Goal: Obtain resource: Download file/media

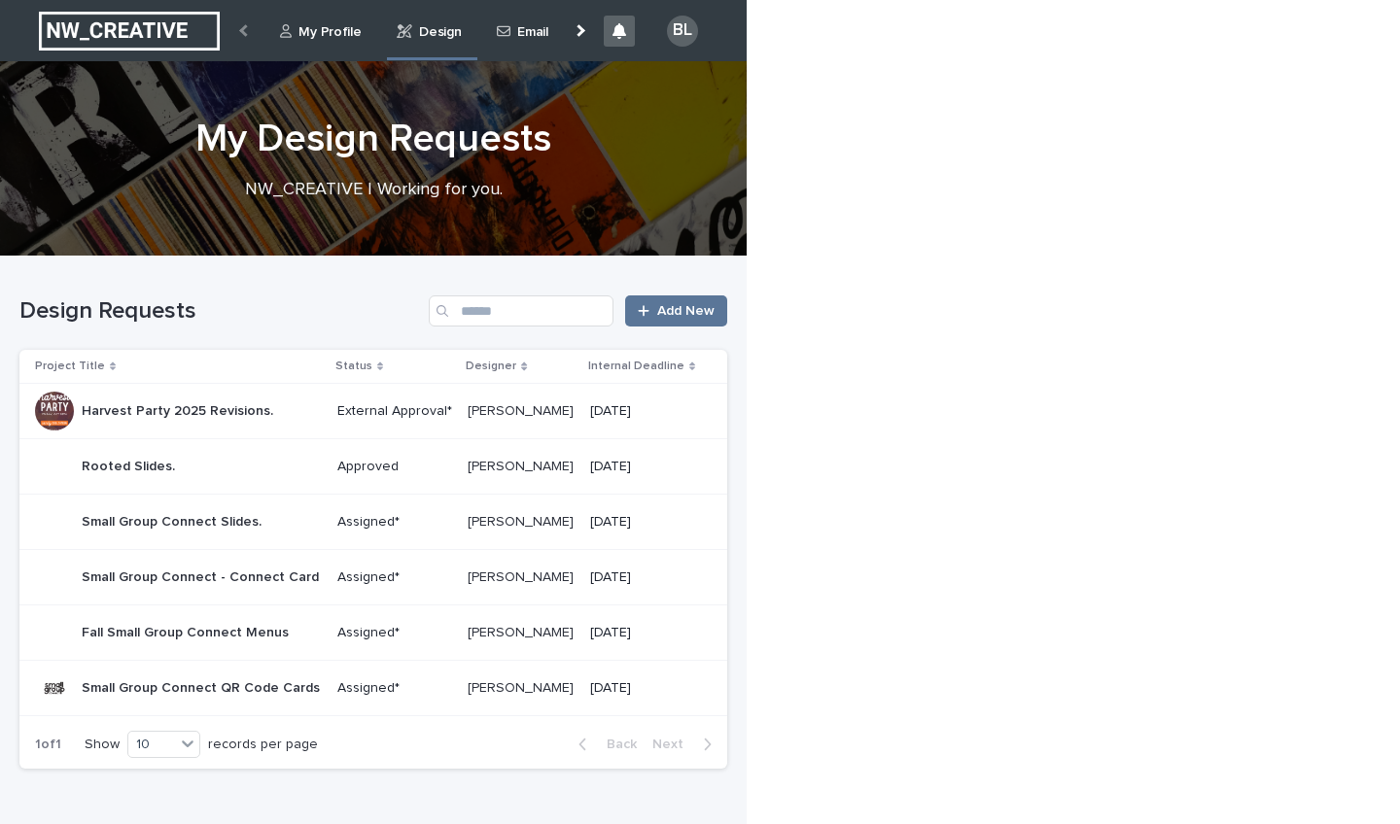
click at [188, 410] on p "Harvest Party 2025 Revisions." at bounding box center [179, 409] width 195 height 20
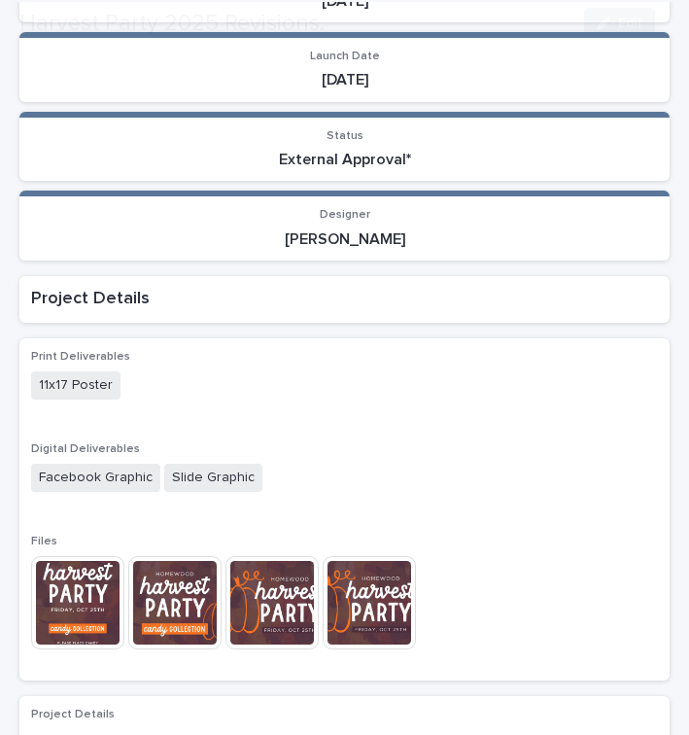
scroll to position [520, 0]
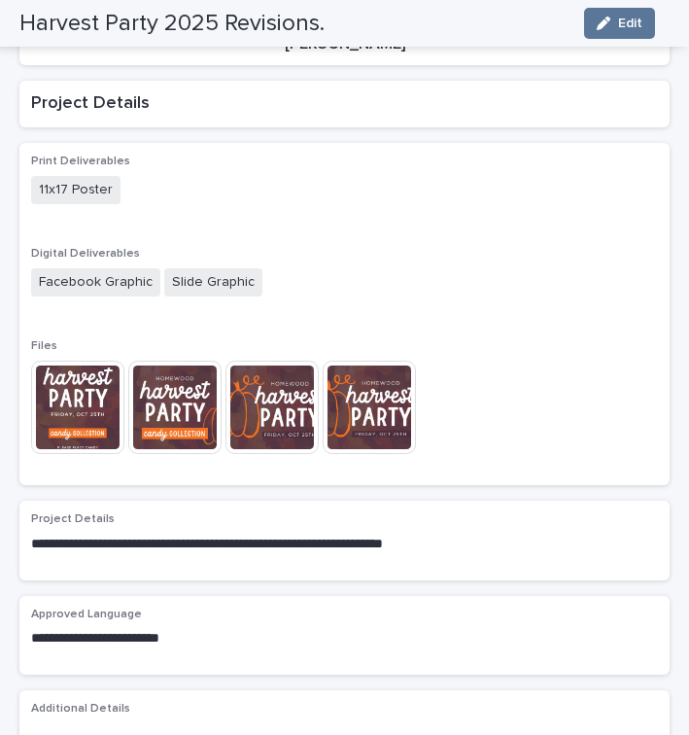
drag, startPoint x: 384, startPoint y: 391, endPoint x: 815, endPoint y: 256, distance: 451.3
click at [92, 373] on img at bounding box center [77, 407] width 93 height 93
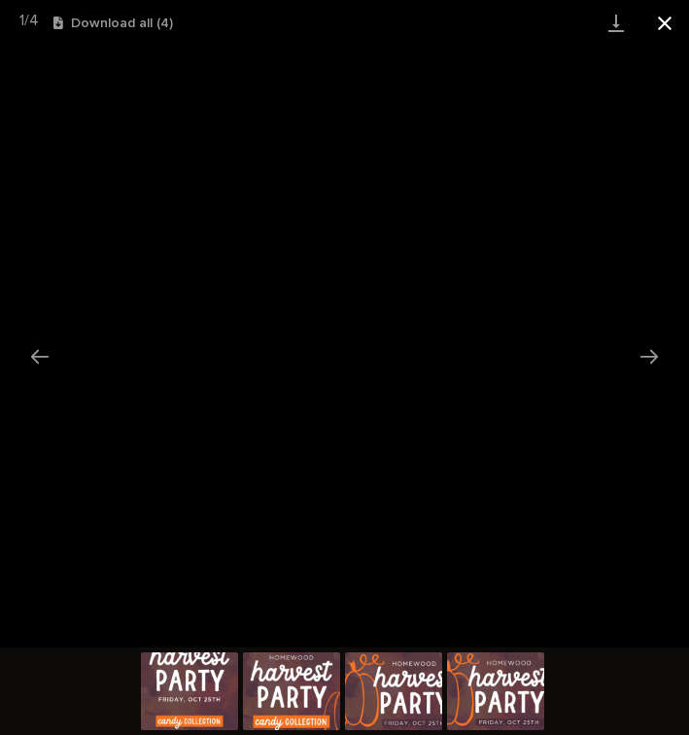
click at [667, 28] on button "Close gallery" at bounding box center [665, 23] width 49 height 46
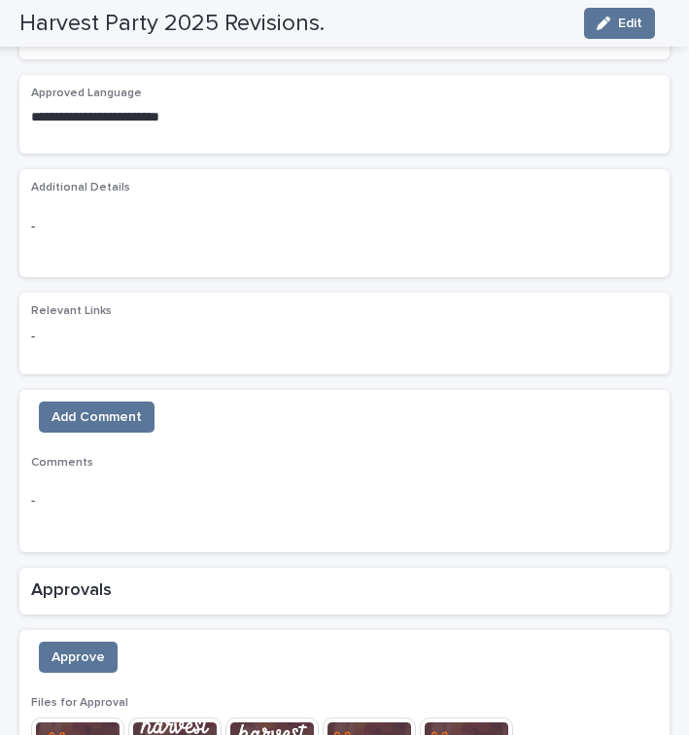
scroll to position [1357, 0]
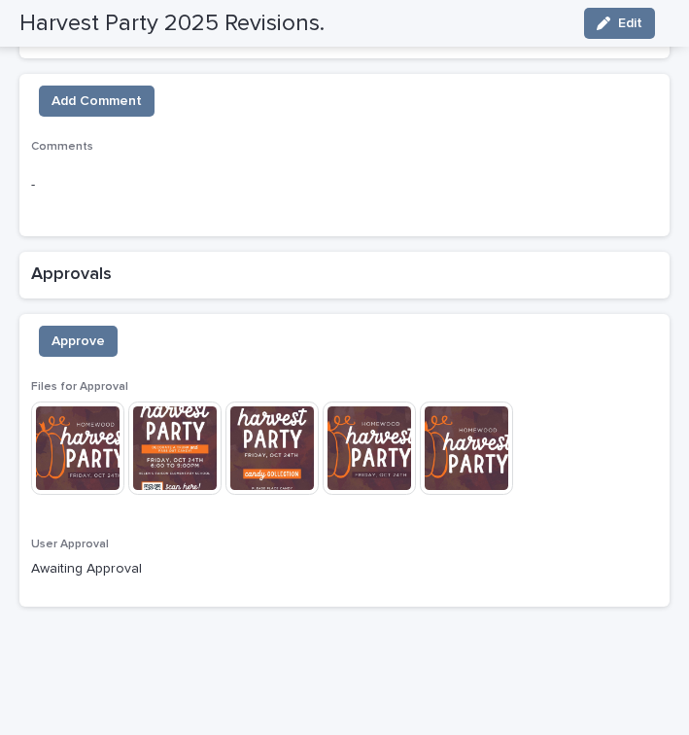
click at [60, 427] on img at bounding box center [77, 447] width 93 height 93
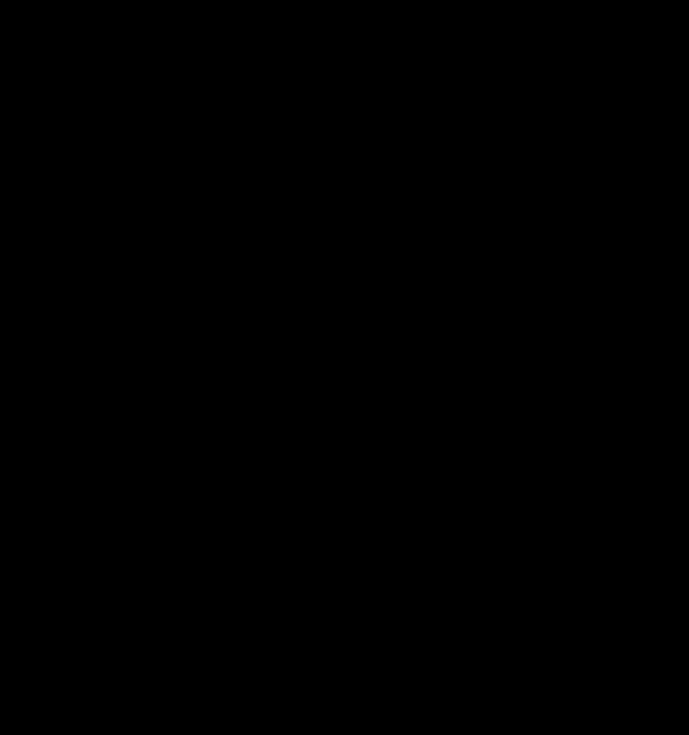
click at [60, 427] on div at bounding box center [344, 347] width 689 height 602
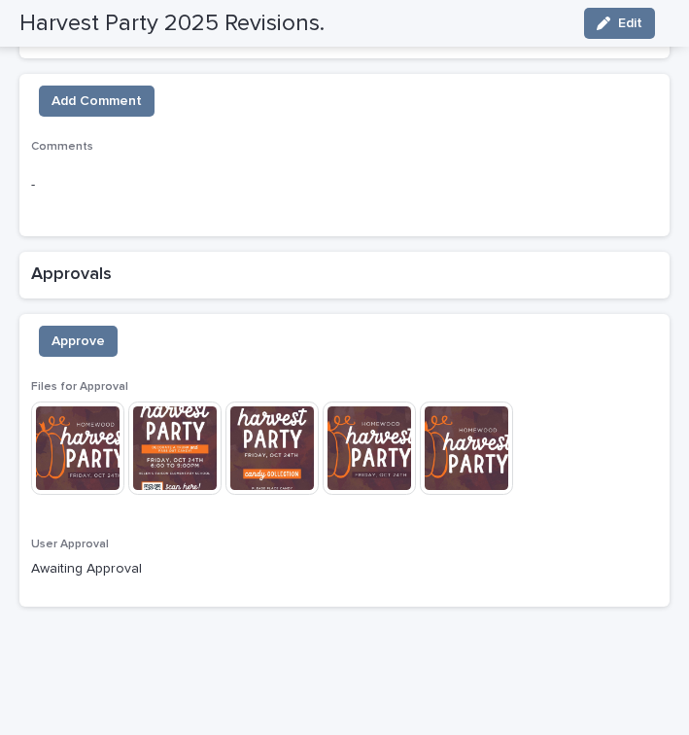
click at [62, 428] on img at bounding box center [77, 447] width 93 height 93
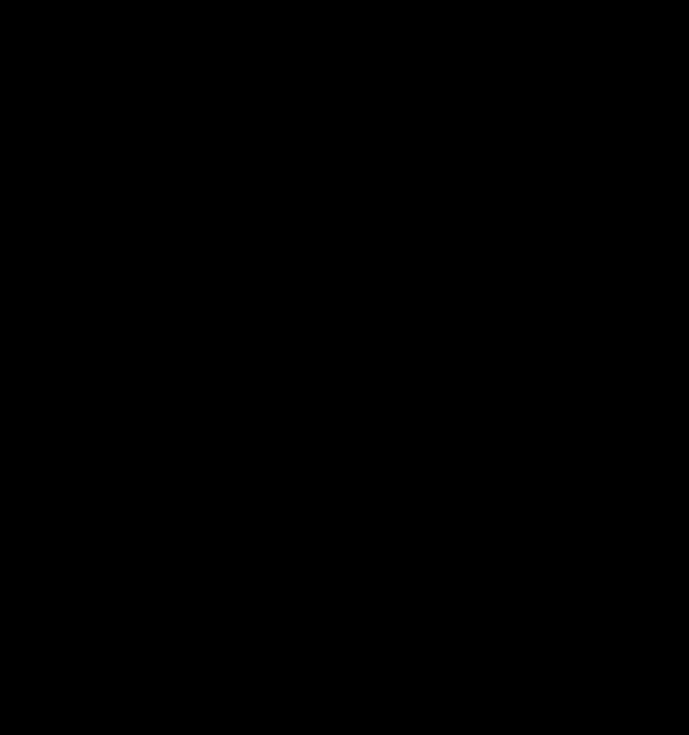
click at [62, 428] on div at bounding box center [344, 347] width 689 height 602
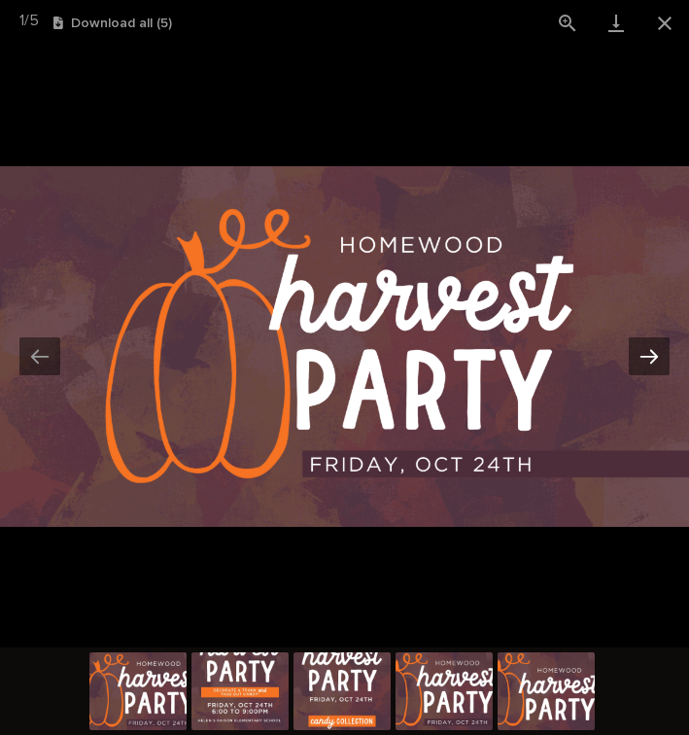
click at [655, 368] on button "Next slide" at bounding box center [649, 356] width 41 height 38
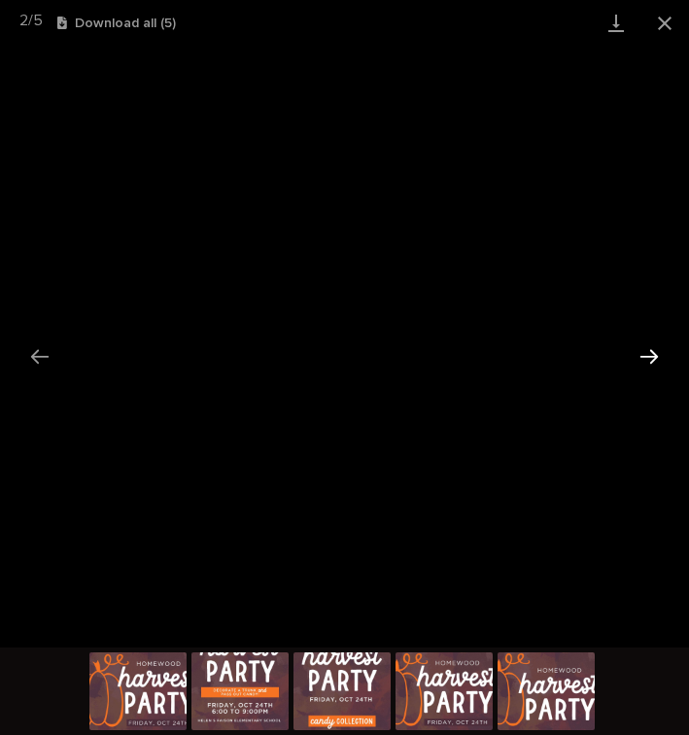
scroll to position [0, 0]
click at [661, 356] on button "Next slide" at bounding box center [649, 356] width 41 height 38
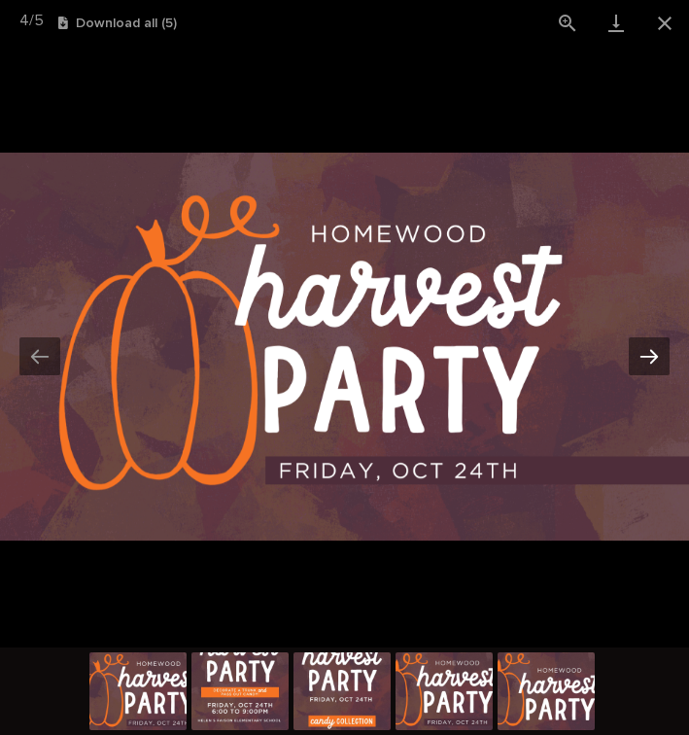
click at [661, 356] on button "Next slide" at bounding box center [649, 356] width 41 height 38
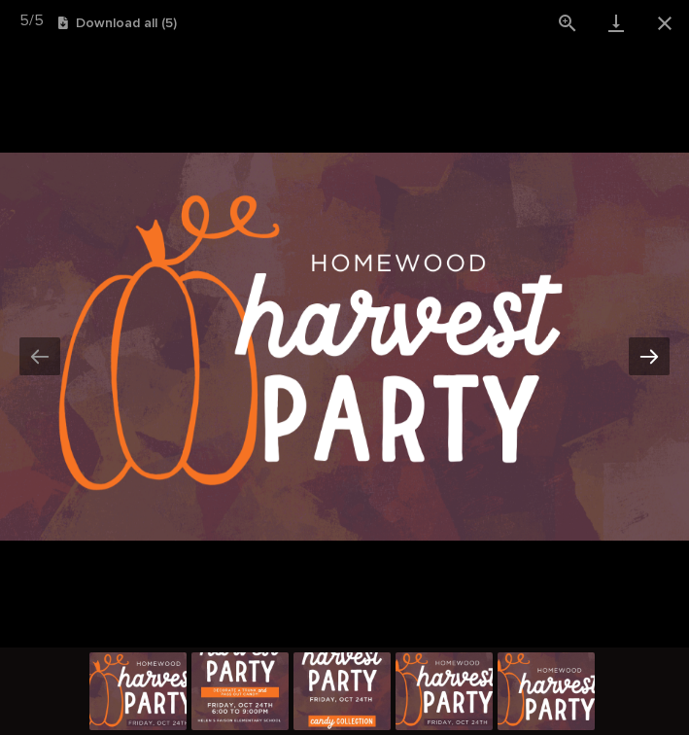
click at [661, 356] on button "Next slide" at bounding box center [649, 356] width 41 height 38
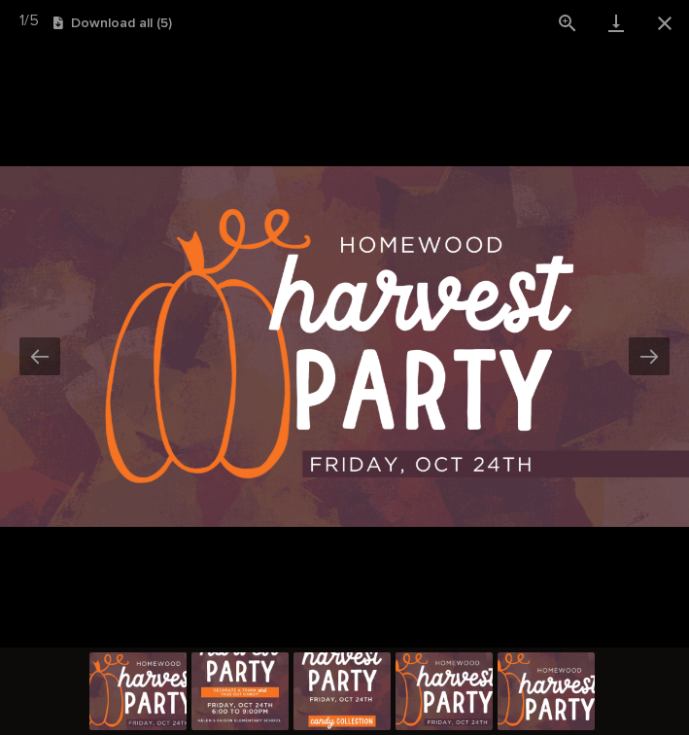
click at [115, 31] on div "1 / 5 Download all ( 5 )" at bounding box center [344, 23] width 689 height 46
click at [116, 25] on button "Download all ( 5 )" at bounding box center [112, 24] width 119 height 14
click at [618, 22] on link "Download" at bounding box center [616, 23] width 49 height 46
